Goal: Task Accomplishment & Management: Manage account settings

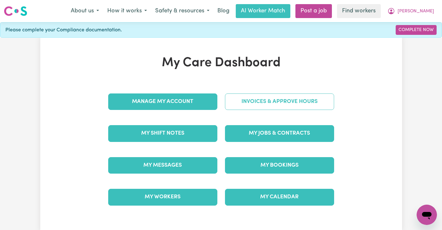
click at [289, 103] on link "Invoices & Approve Hours" at bounding box center [279, 102] width 109 height 17
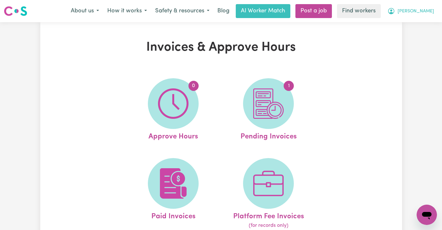
click at [429, 10] on span "Kylie" at bounding box center [416, 11] width 37 height 7
click at [424, 25] on link "My Dashboard" at bounding box center [413, 25] width 50 height 12
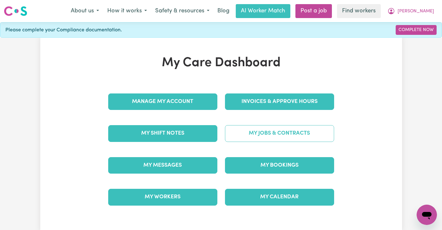
click at [268, 137] on link "My Jobs & Contracts" at bounding box center [279, 133] width 109 height 17
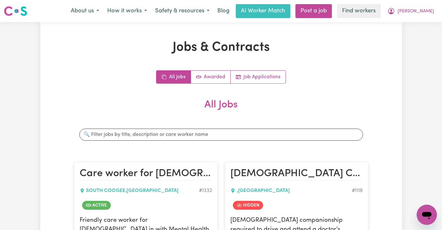
click at [213, 77] on link "Awarded" at bounding box center [211, 77] width 40 height 13
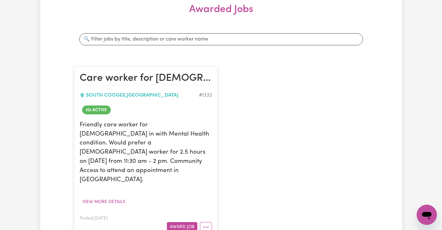
scroll to position [104, 0]
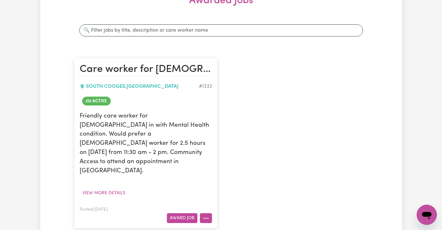
click at [205, 216] on icon "More options" at bounding box center [206, 219] width 6 height 6
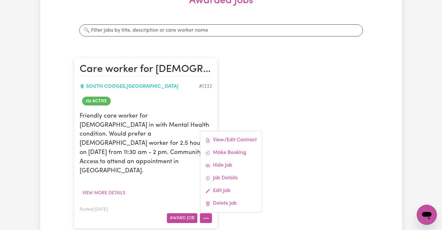
scroll to position [124, 0]
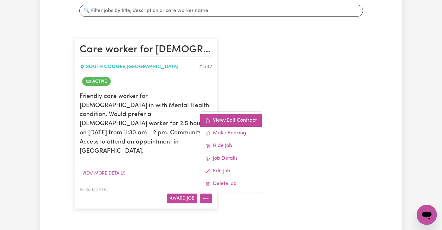
click at [247, 114] on link "View/Edit Contract" at bounding box center [231, 120] width 62 height 13
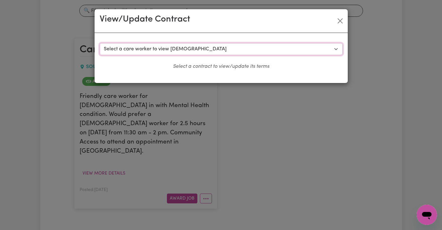
click at [183, 48] on select "Select a care worker to view contract #757 - Sarita K (contract terminated) #86…" at bounding box center [221, 49] width 243 height 12
select select "799"
select select "WEEKDAY_DAYTIME"
select select "ASSISTANCE_SELF_CARE"
select select "ONE"
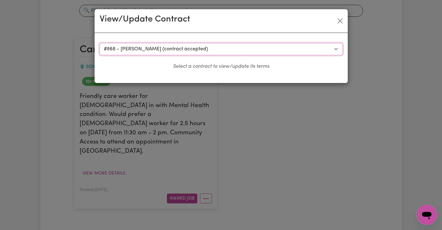
select select "SATURDAY"
select select "ASSISTANCE_SELF_CARE"
select select "ONE"
select select "SUNDAY"
select select "ASSISTANCE_SELF_CARE"
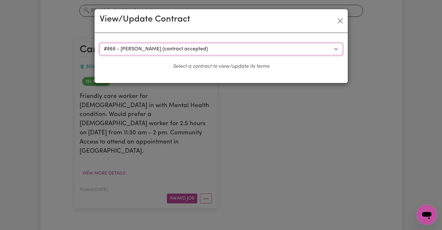
select select "ONE"
select select "PUBLIC_HOLIDAY"
select select "ASSISTANCE_SELF_CARE"
select select "ONE"
select select "WEEKDAY_EVENING"
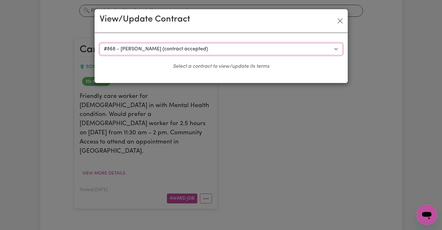
select select "ASSISTANCE_SELF_CARE"
select select "ONE"
select select "OVERNIGHT_ACTIVE"
select select "OVERNIGHT_ACTIVE_STANDARD"
select select "ONE"
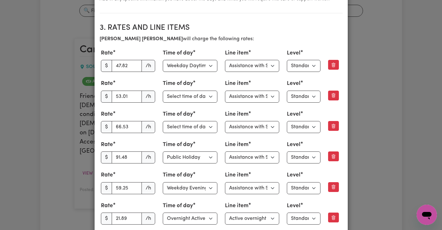
scroll to position [280, 0]
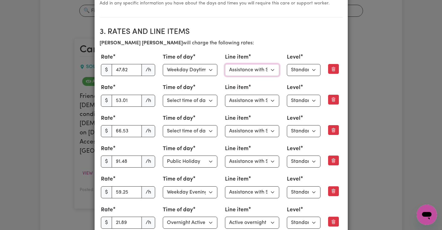
click at [269, 73] on select "Select line item Assistance with Self Care Activities Assistance with personal …" at bounding box center [252, 70] width 55 height 12
select select "COMMUNITY_ACCESS"
click at [268, 101] on select "Select line item Assistance with Self Care Activities Assistance with personal …" at bounding box center [252, 101] width 55 height 12
select select "COMMUNITY_ACCESS"
click at [266, 134] on select "Select line item Assistance with Self Care Activities Assistance with personal …" at bounding box center [252, 131] width 55 height 12
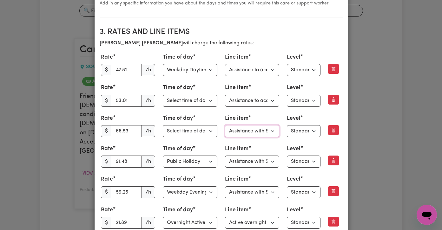
select select "COMMUNITY_ACCESS"
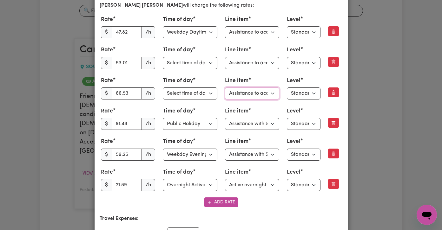
scroll to position [323, 0]
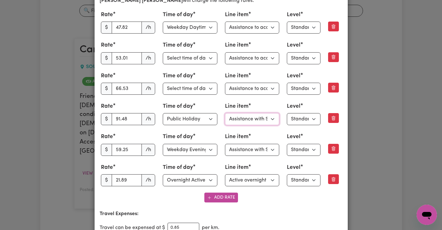
click at [270, 120] on select "Select line item Assistance with Self Care Activities Assistance with personal …" at bounding box center [252, 119] width 55 height 12
select select "COMMUNITY_ACCESS"
click at [261, 150] on select "Select line item Assistance with Self Care Activities Assistance with personal …" at bounding box center [252, 150] width 55 height 12
select select "COMMUNITY_ACCESS"
click at [259, 181] on select "Select line item Active overnight - Standard Level 1 Other (Specify in notes)" at bounding box center [252, 181] width 55 height 12
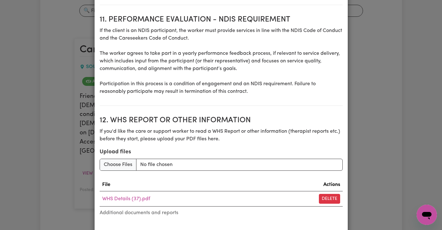
scroll to position [1058, 0]
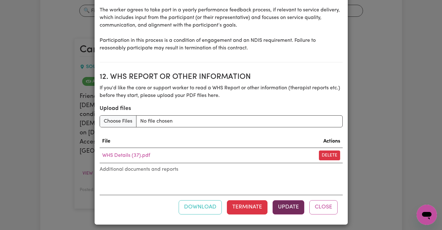
click at [288, 206] on button "Update" at bounding box center [289, 208] width 32 height 14
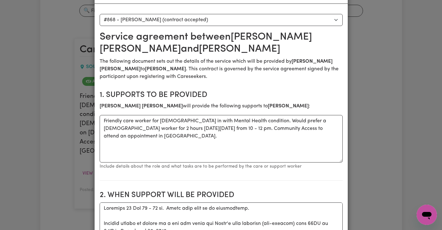
scroll to position [0, 0]
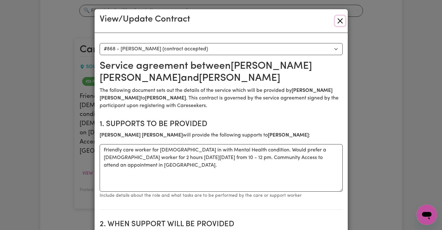
click at [342, 20] on button "Close" at bounding box center [340, 21] width 10 height 10
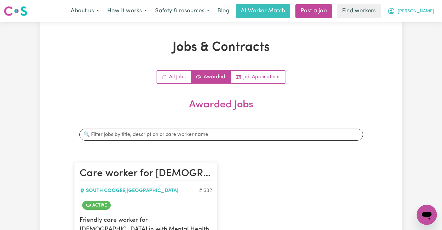
click at [431, 8] on button "Kylie" at bounding box center [410, 10] width 55 height 13
click at [423, 22] on link "My Dashboard" at bounding box center [413, 25] width 50 height 12
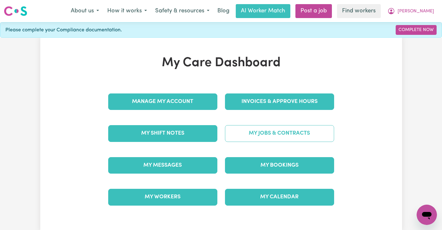
click at [294, 131] on link "My Jobs & Contracts" at bounding box center [279, 133] width 109 height 17
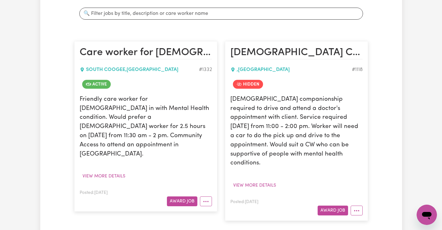
scroll to position [145, 0]
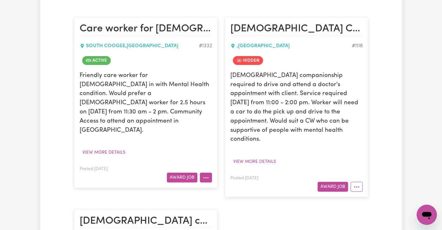
click at [207, 173] on button "More options" at bounding box center [206, 178] width 12 height 10
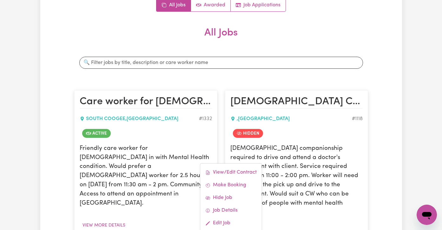
scroll to position [69, 0]
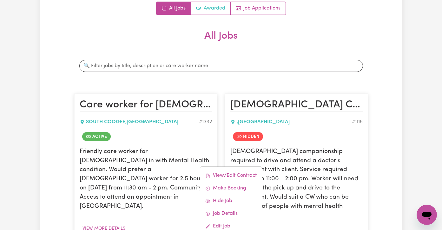
click at [218, 8] on link "Awarded" at bounding box center [211, 8] width 40 height 13
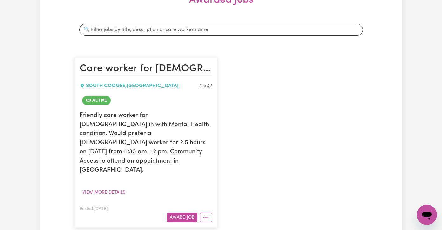
scroll to position [133, 0]
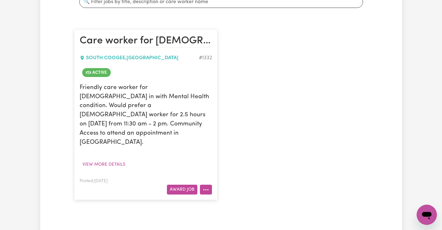
click at [204, 187] on icon "More options" at bounding box center [206, 190] width 6 height 6
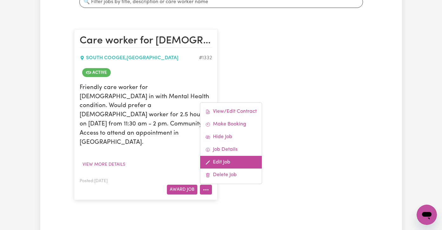
click at [225, 156] on link "Edit Job" at bounding box center [231, 162] width 62 height 13
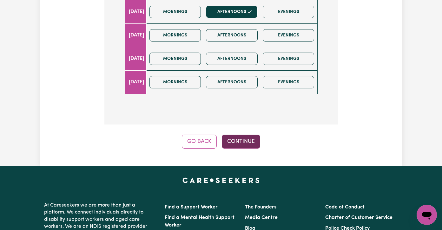
click at [242, 135] on button "Continue" at bounding box center [241, 142] width 38 height 14
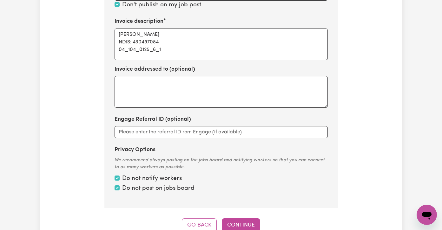
scroll to position [360, 0]
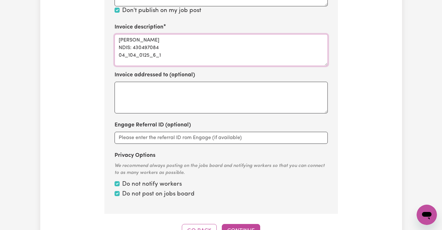
drag, startPoint x: 171, startPoint y: 44, endPoint x: 114, endPoint y: 42, distance: 57.5
type textarea "Kylie Carson NDIS: 430497084"
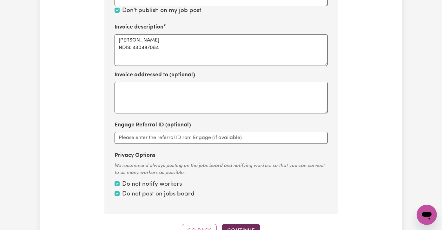
click at [242, 224] on button "Continue" at bounding box center [241, 231] width 38 height 14
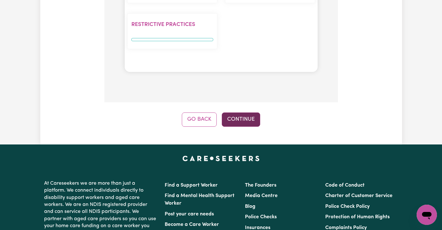
click at [251, 113] on button "Continue" at bounding box center [241, 120] width 38 height 14
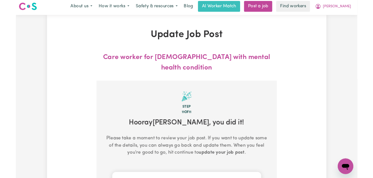
scroll to position [0, 0]
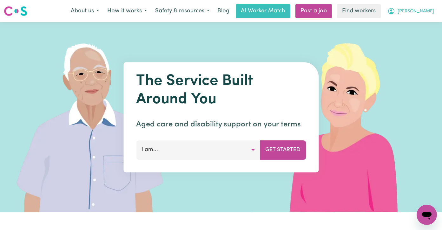
click at [431, 12] on span "Kylie" at bounding box center [416, 11] width 37 height 7
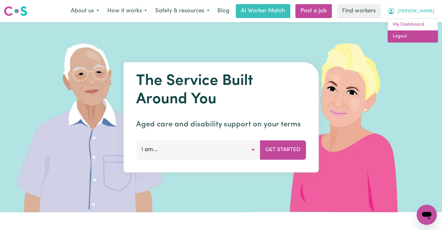
click at [423, 39] on link "Logout" at bounding box center [413, 36] width 50 height 12
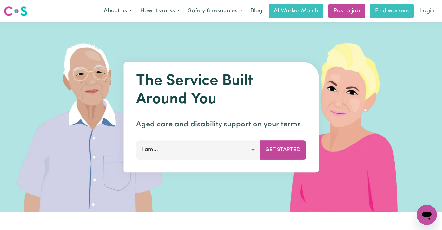
click at [396, 8] on link "Find workers" at bounding box center [392, 11] width 44 height 14
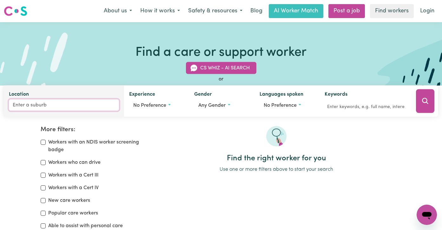
click at [42, 105] on input "Location" at bounding box center [64, 105] width 110 height 11
type input "glynde"
type input "glynde, South Australia, 5070"
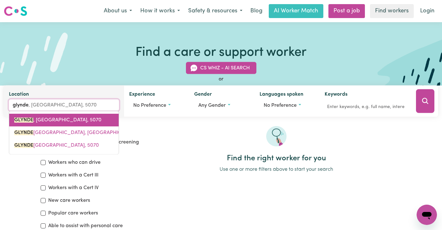
click at [35, 121] on span "GLYNDE , South Australia, 5070" at bounding box center [57, 120] width 87 height 5
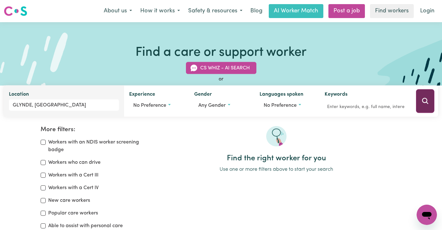
click at [428, 101] on icon "Search" at bounding box center [426, 101] width 8 height 8
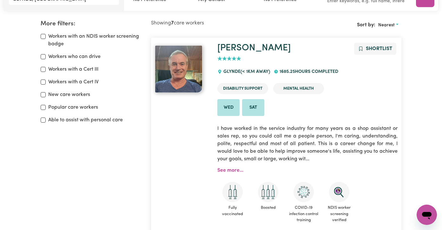
scroll to position [10, 0]
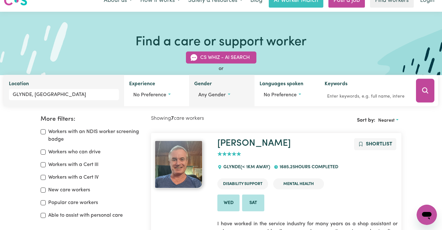
click at [216, 99] on button "Any gender" at bounding box center [221, 95] width 55 height 12
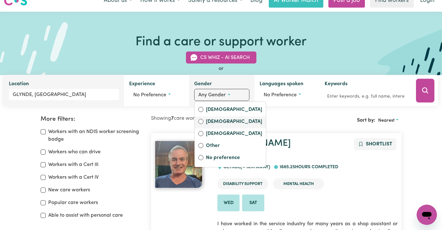
click at [212, 123] on label "Male" at bounding box center [234, 122] width 56 height 9
click at [203, 123] on input "Male" at bounding box center [200, 121] width 5 height 5
radio input "true"
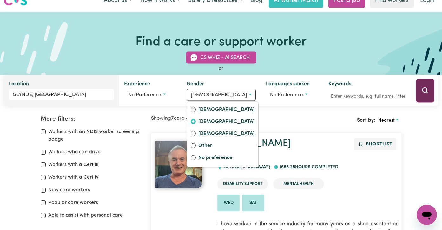
click at [427, 93] on icon "Search" at bounding box center [426, 91] width 8 height 8
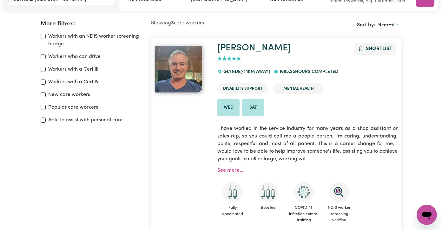
scroll to position [47, 0]
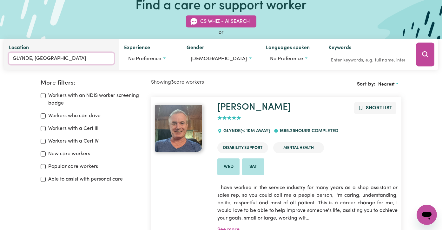
type input "GLYNDE, South Australia, 5070"
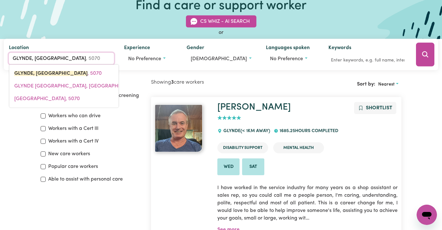
drag, startPoint x: 71, startPoint y: 60, endPoint x: -15, endPoint y: 47, distance: 87.3
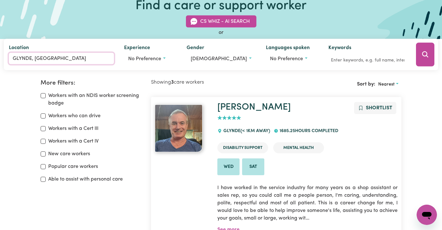
drag, startPoint x: 88, startPoint y: 61, endPoint x: -4, endPoint y: 47, distance: 93.0
type input "GLYNDE, South Australi"
type input "GLYNDE, South Australia, 5070"
type input "G"
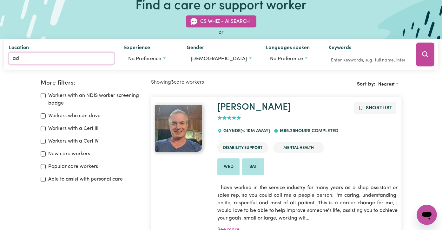
type input "ade"
type input "adeLAIDE, South Australia, 5000"
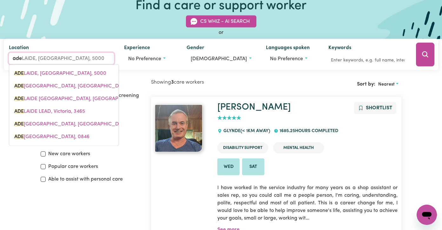
type input "adel"
type input "adelAIDE, South Australia, 5000"
type input "adela"
type input "adelaIDE, South Australia, 5000"
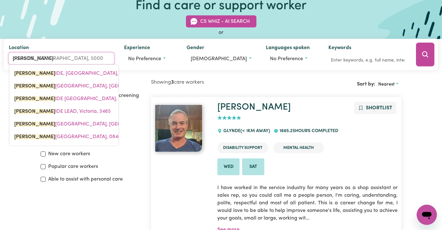
type input "ADELAIDE, South Australia, 5000"
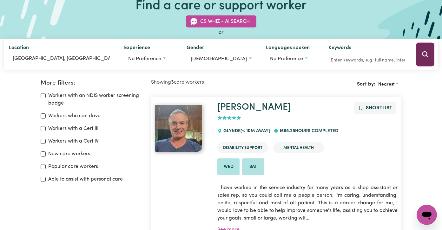
click at [429, 54] on button "Search" at bounding box center [425, 55] width 18 height 24
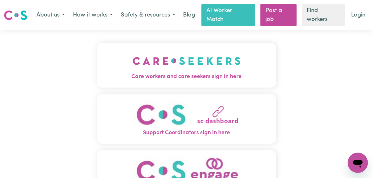
click at [112, 70] on button "Care workers and care seekers sign in here" at bounding box center [186, 65] width 179 height 44
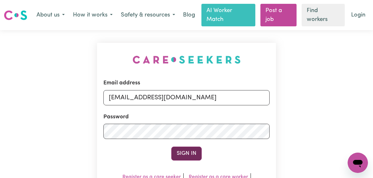
click at [182, 147] on button "Sign In" at bounding box center [186, 154] width 30 height 14
